Goal: Download file/media

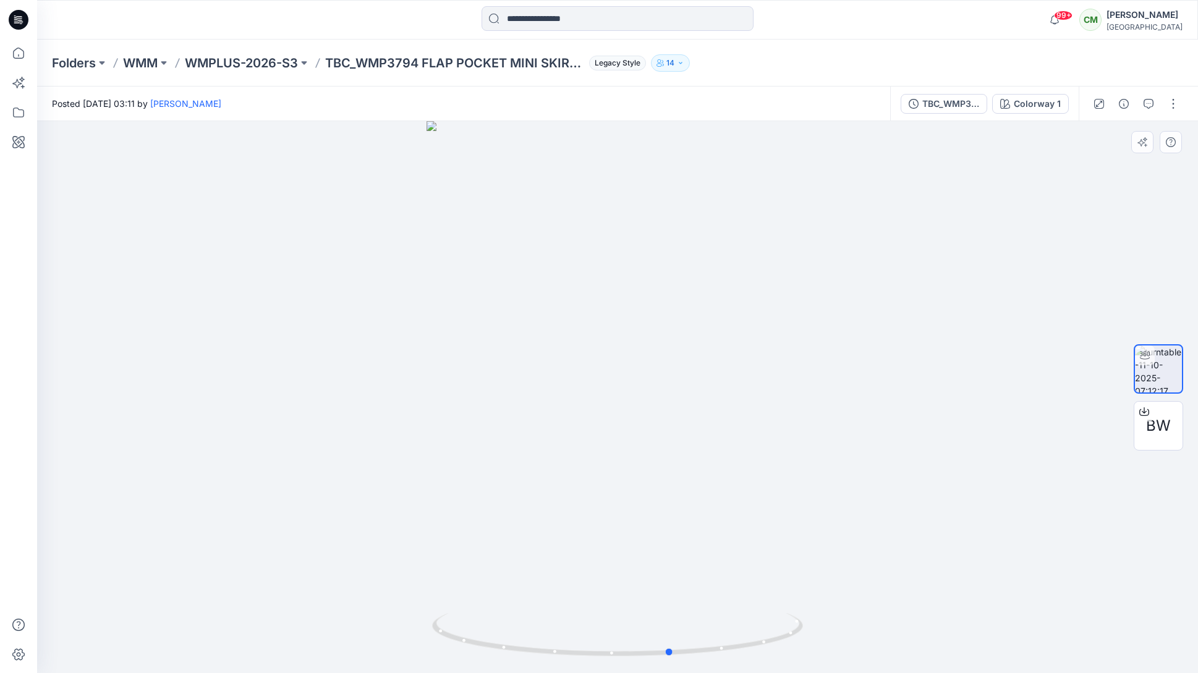
drag, startPoint x: 672, startPoint y: 491, endPoint x: 757, endPoint y: 454, distance: 92.5
click at [752, 455] on div at bounding box center [617, 397] width 1161 height 552
drag, startPoint x: 568, startPoint y: 451, endPoint x: 551, endPoint y: 448, distance: 17.1
click at [545, 448] on div at bounding box center [617, 397] width 1161 height 552
click at [493, 644] on icon at bounding box center [619, 636] width 374 height 46
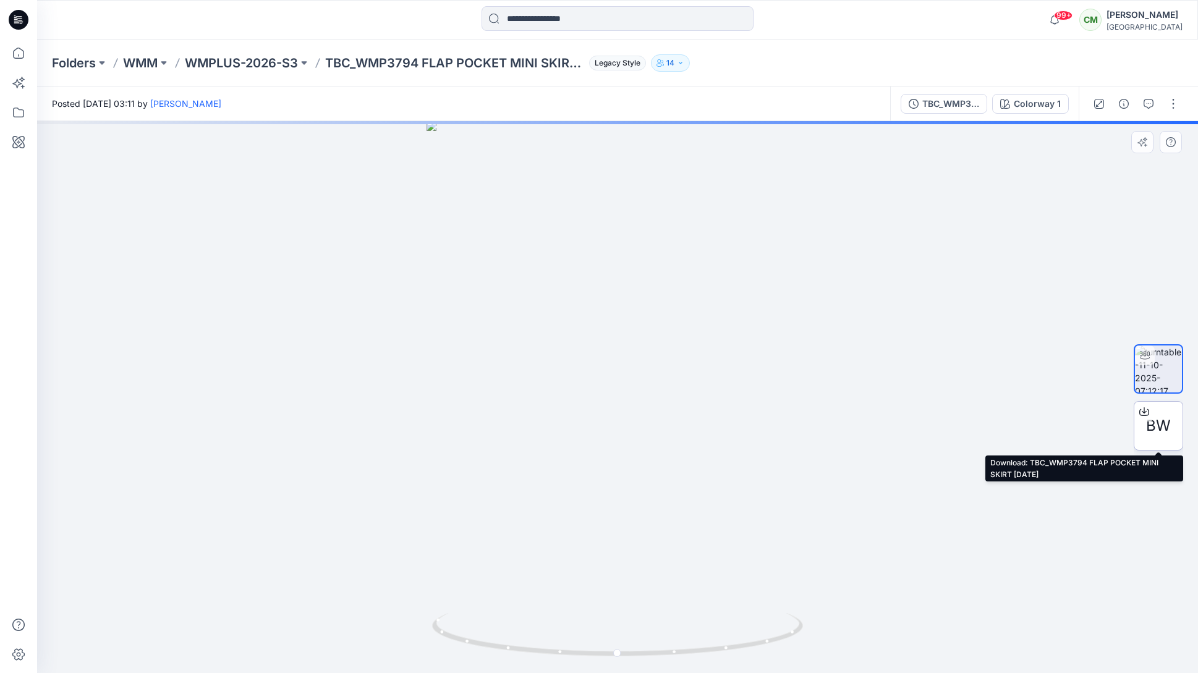
click at [1141, 414] on icon at bounding box center [1144, 412] width 10 height 10
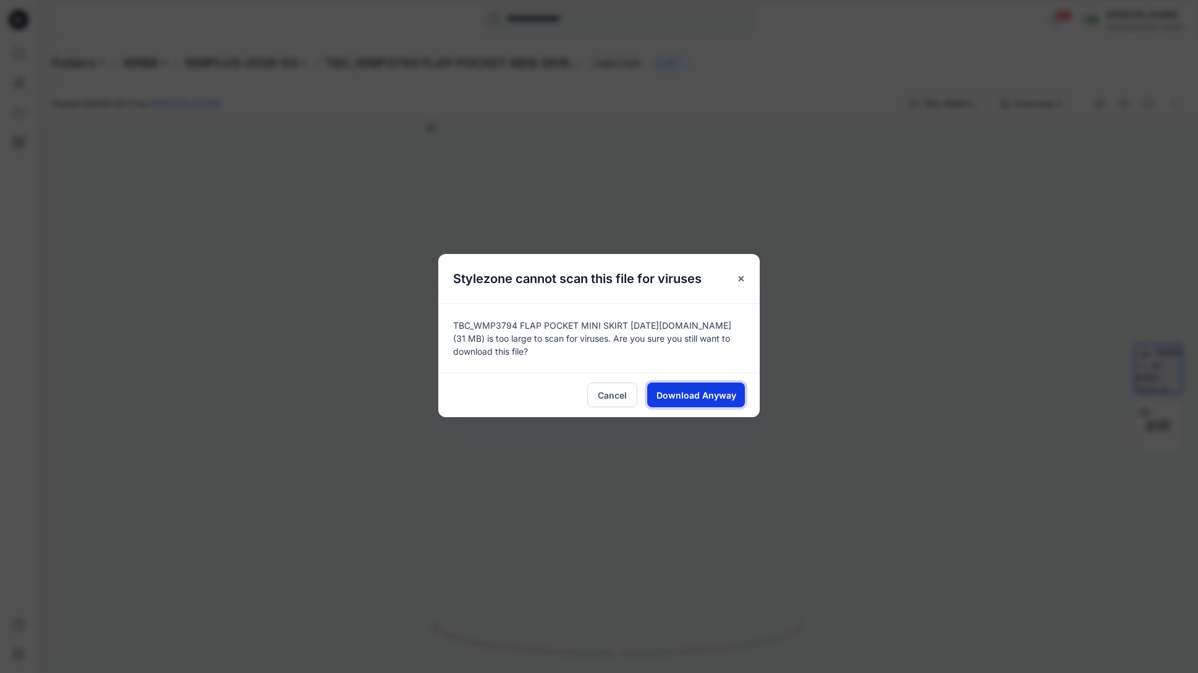
click at [681, 403] on button "Download Anyway" at bounding box center [696, 395] width 98 height 25
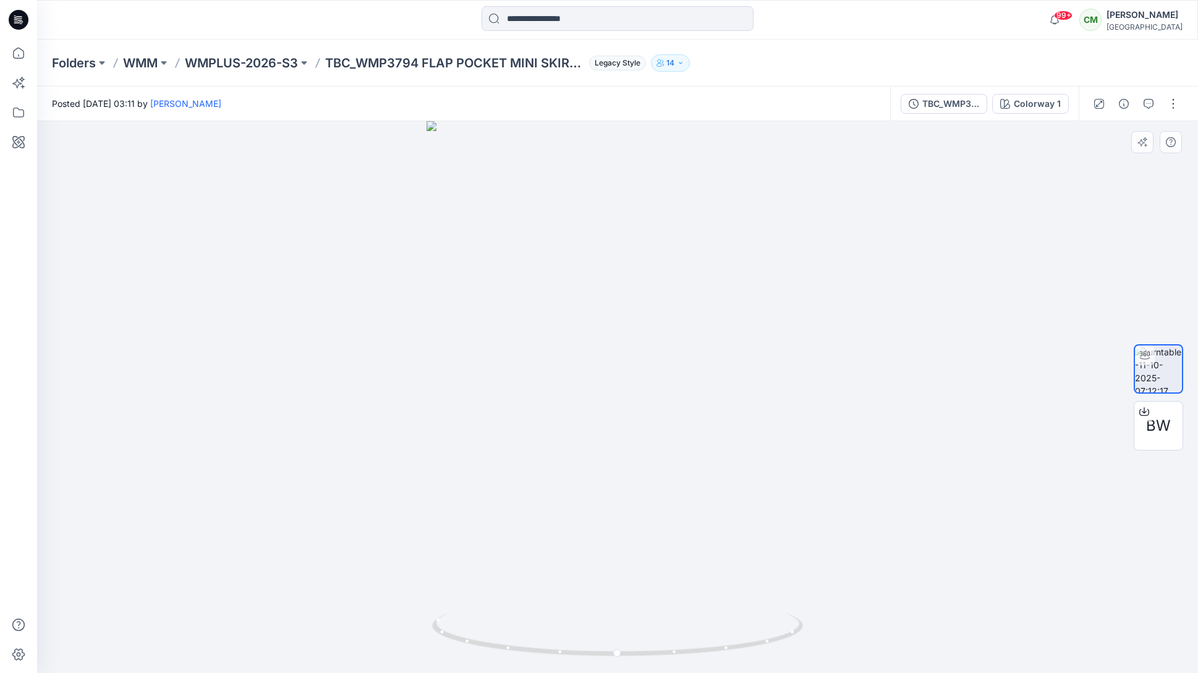
click at [519, 211] on div at bounding box center [617, 397] width 1161 height 552
